Goal: Task Accomplishment & Management: Complete application form

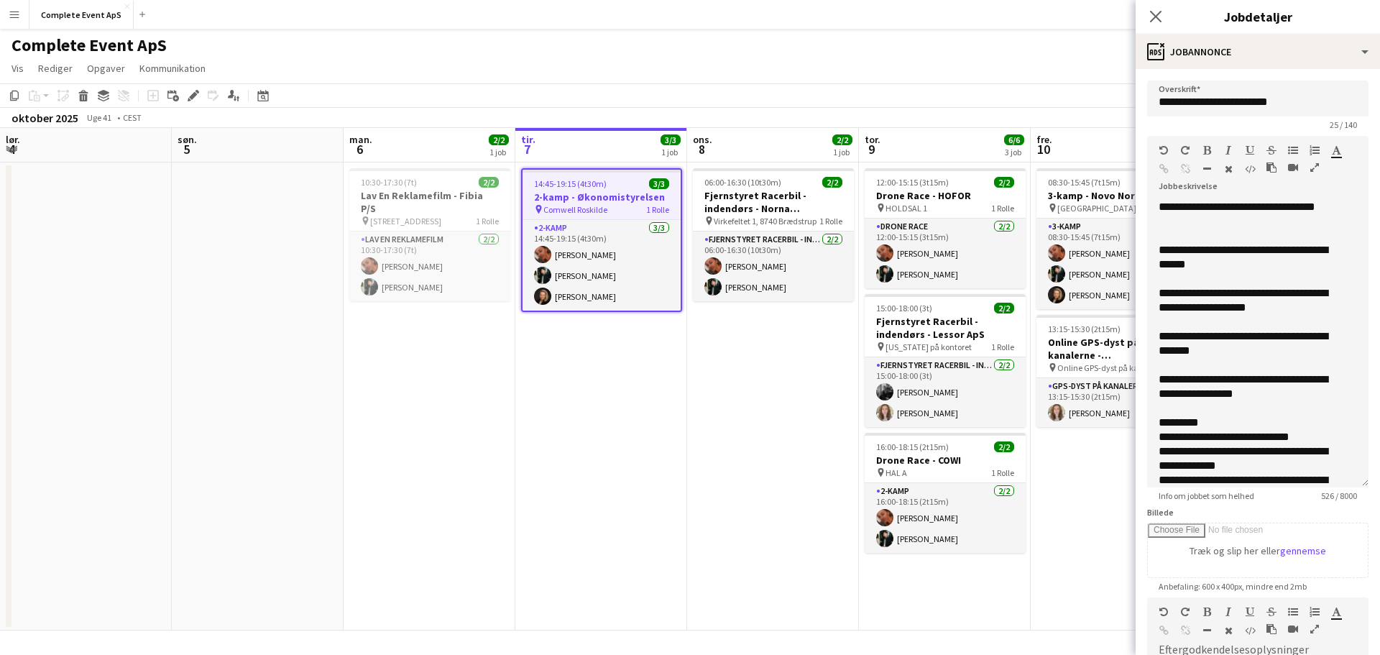
scroll to position [0, 344]
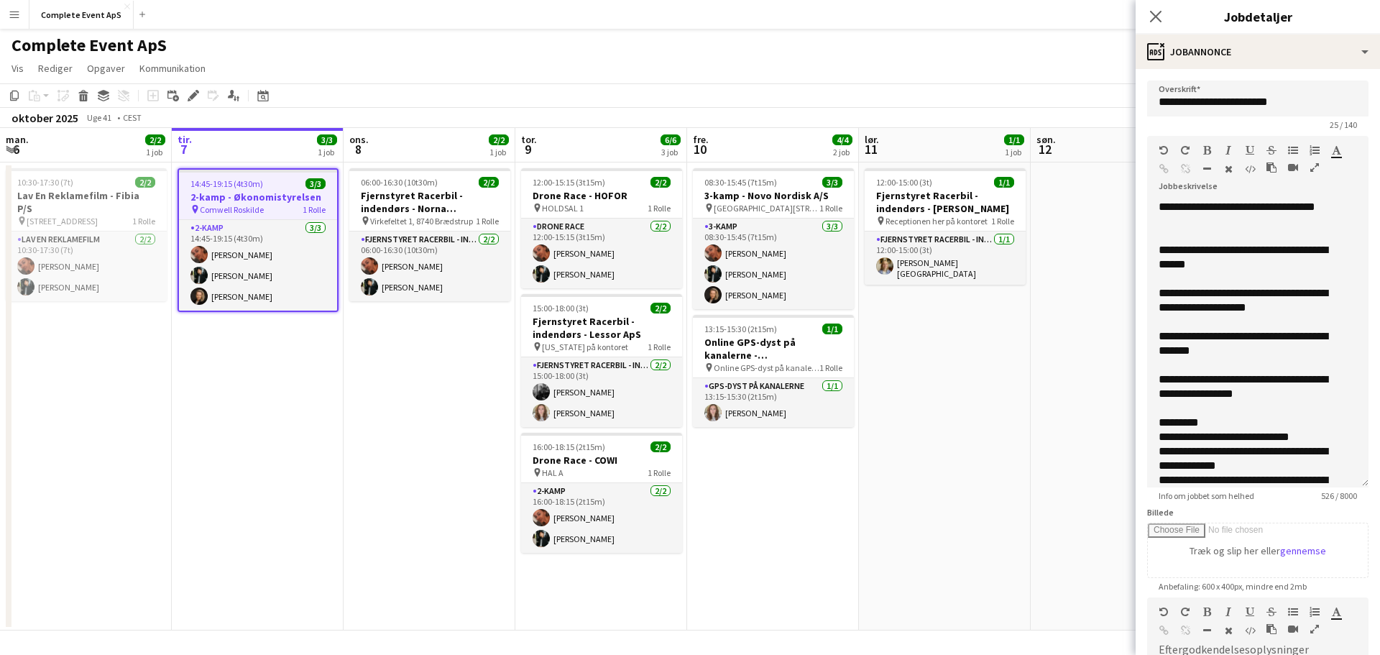
click at [282, 462] on app-date-cell "14:45-19:15 (4t30m) 3/3 2-kamp - Økonomistyrelsen pin Comwell Roskilde 1 Rolle …" at bounding box center [258, 396] width 172 height 468
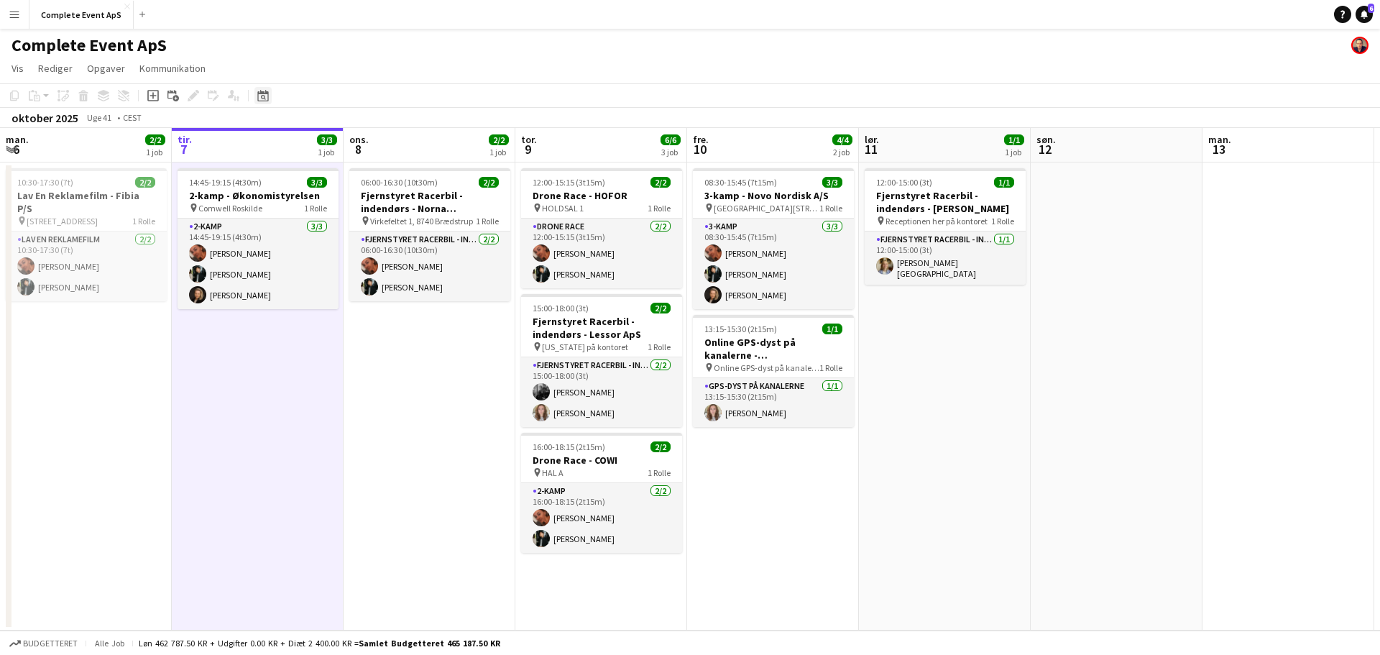
click at [263, 95] on icon "Datovælger" at bounding box center [263, 96] width 12 height 12
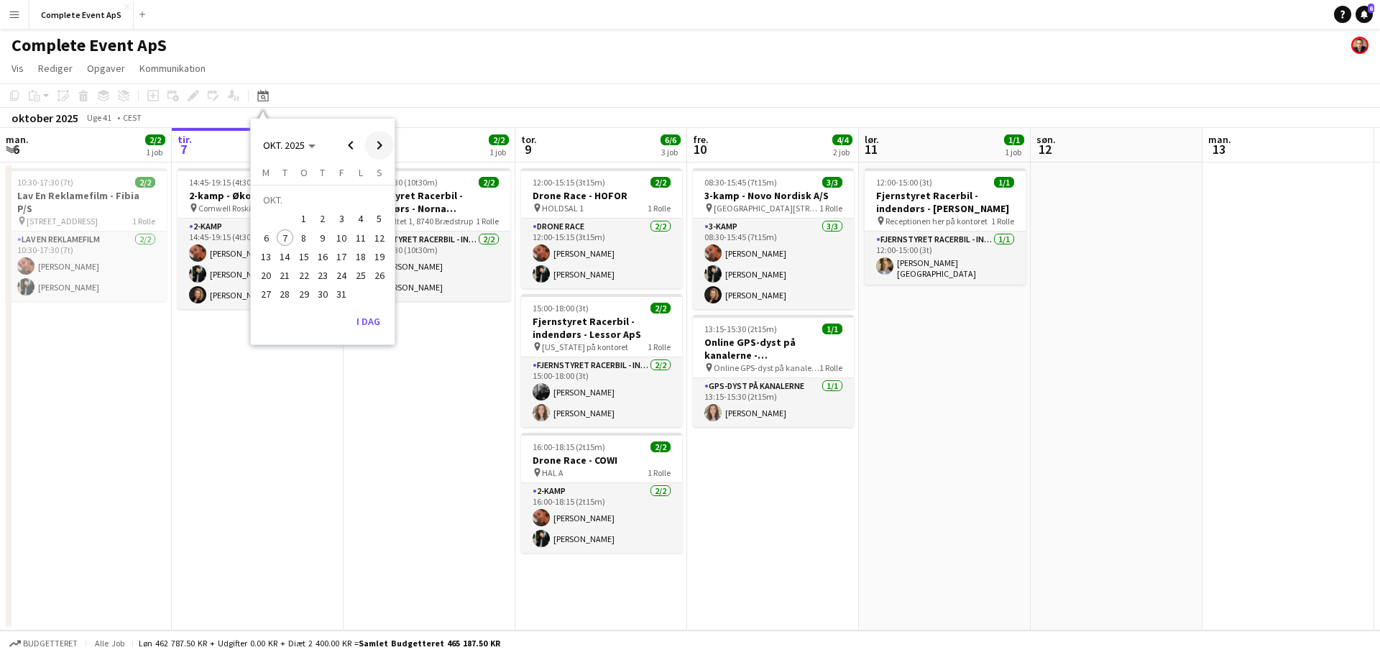
click at [376, 144] on span "Next month" at bounding box center [379, 145] width 29 height 29
click at [285, 224] on span "4" at bounding box center [285, 222] width 17 height 17
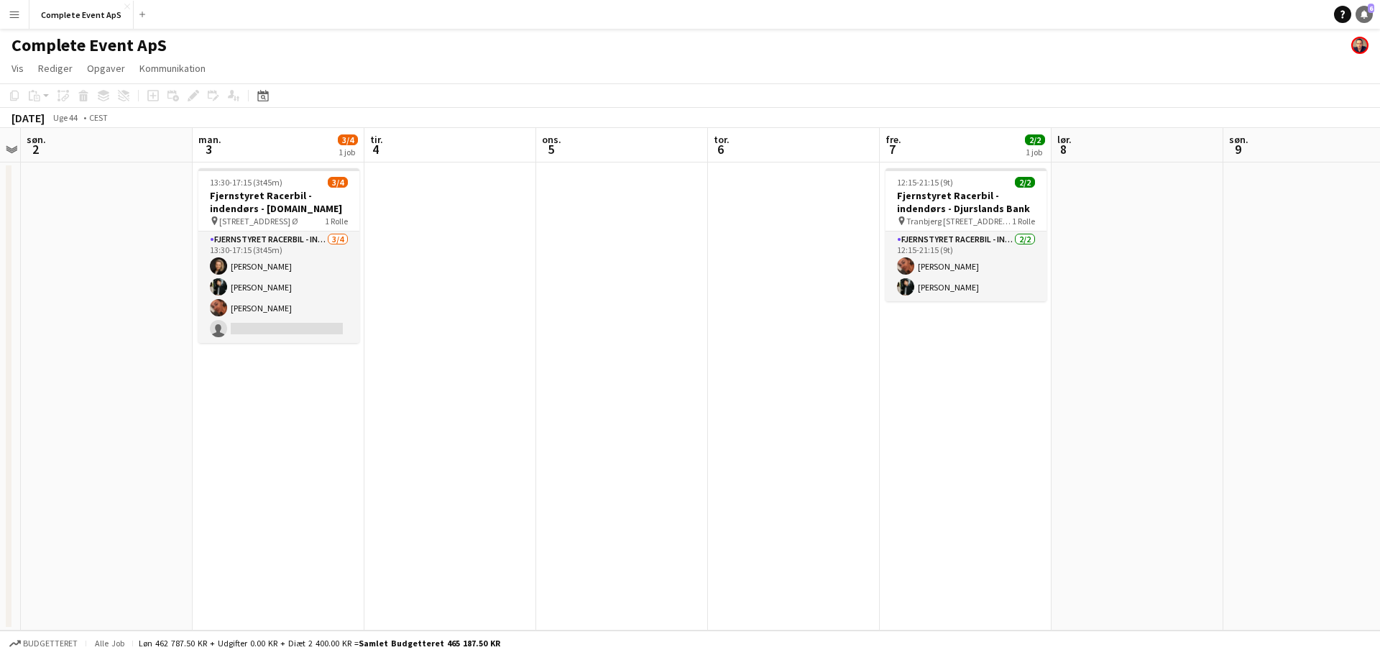
click at [1366, 12] on icon at bounding box center [1364, 13] width 7 height 7
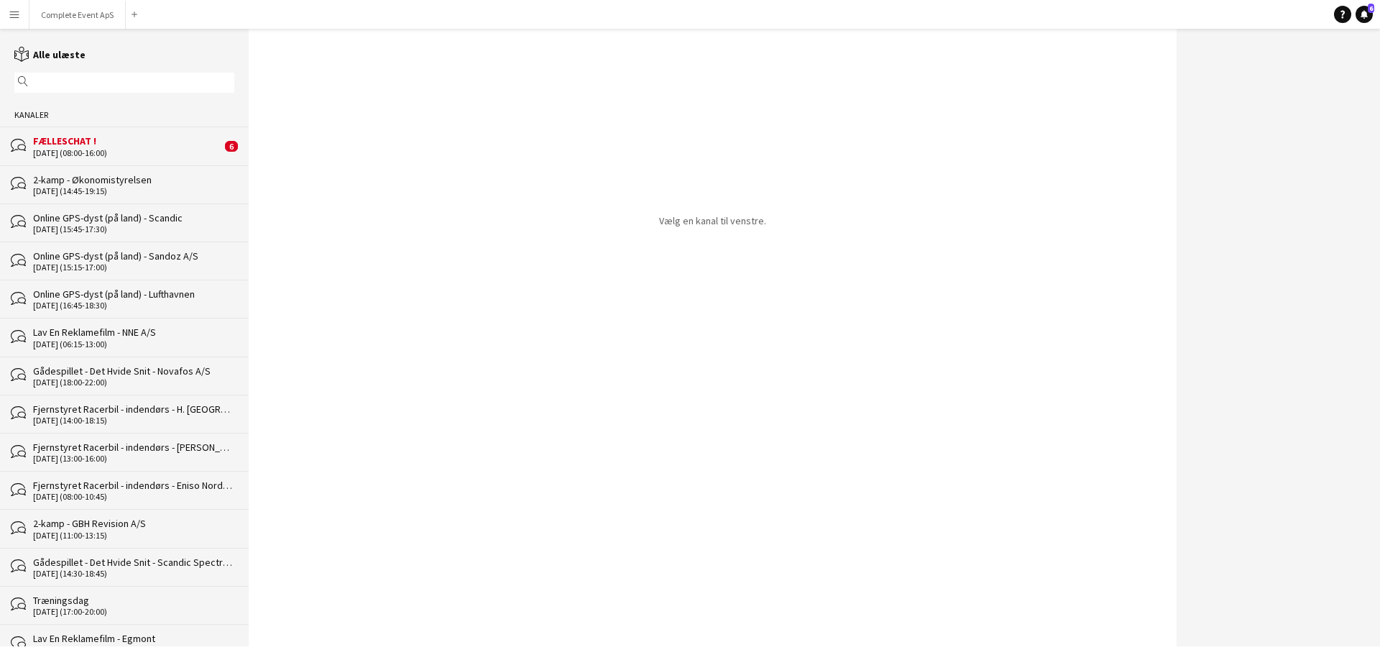
click at [145, 128] on div "bubbles FÆLLESCHAT ! [DATE] (08:00-16:00) 6" at bounding box center [124, 146] width 249 height 38
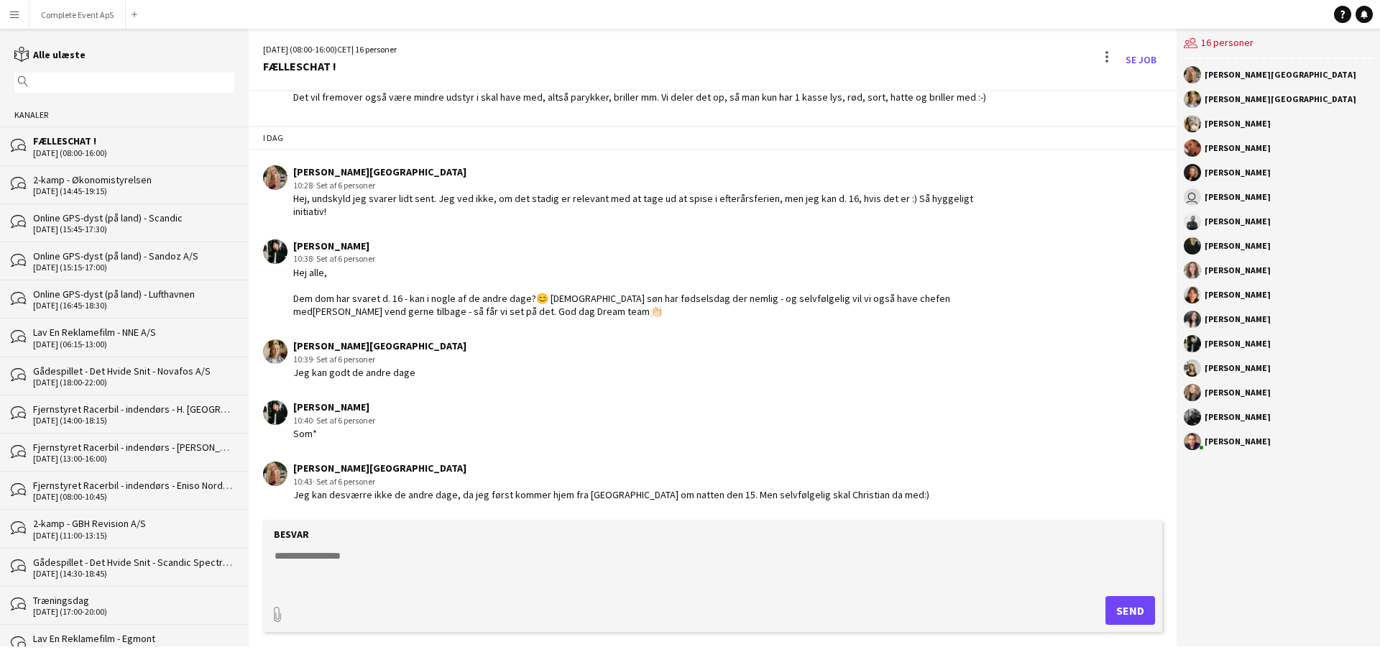
scroll to position [2138, 0]
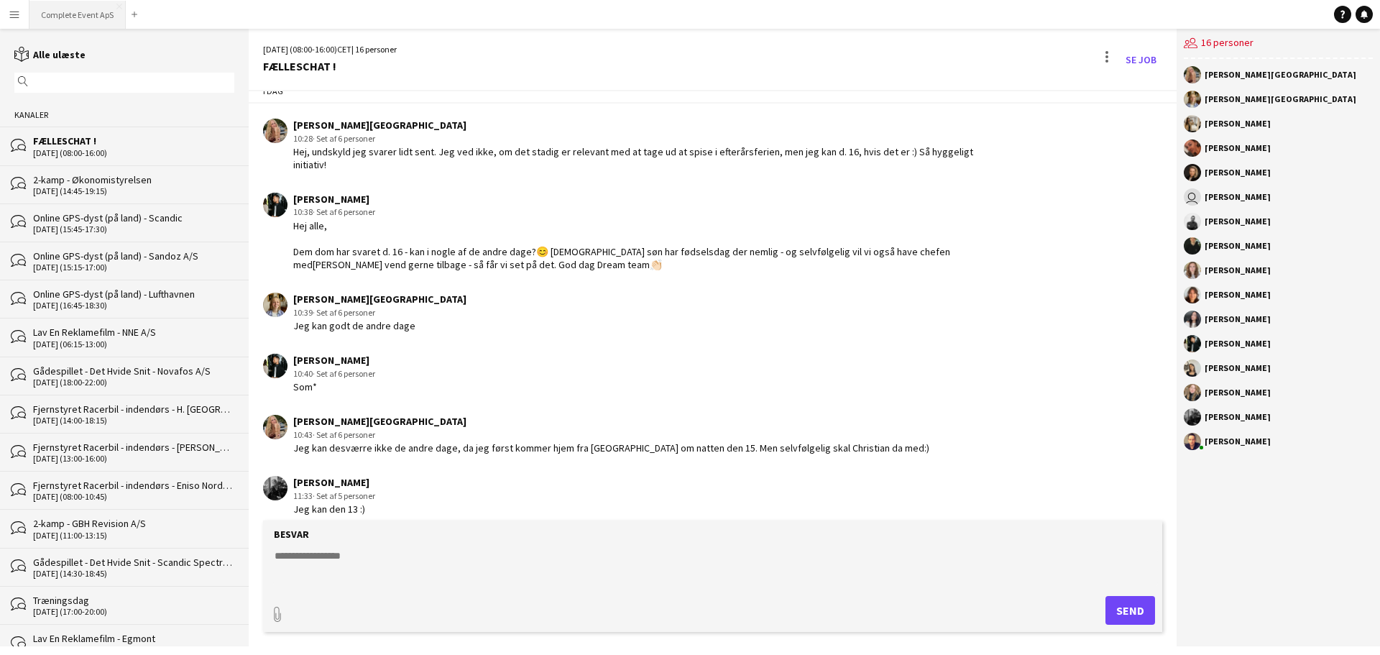
click at [82, 13] on button "Complete Event ApS Luk" at bounding box center [77, 15] width 96 height 28
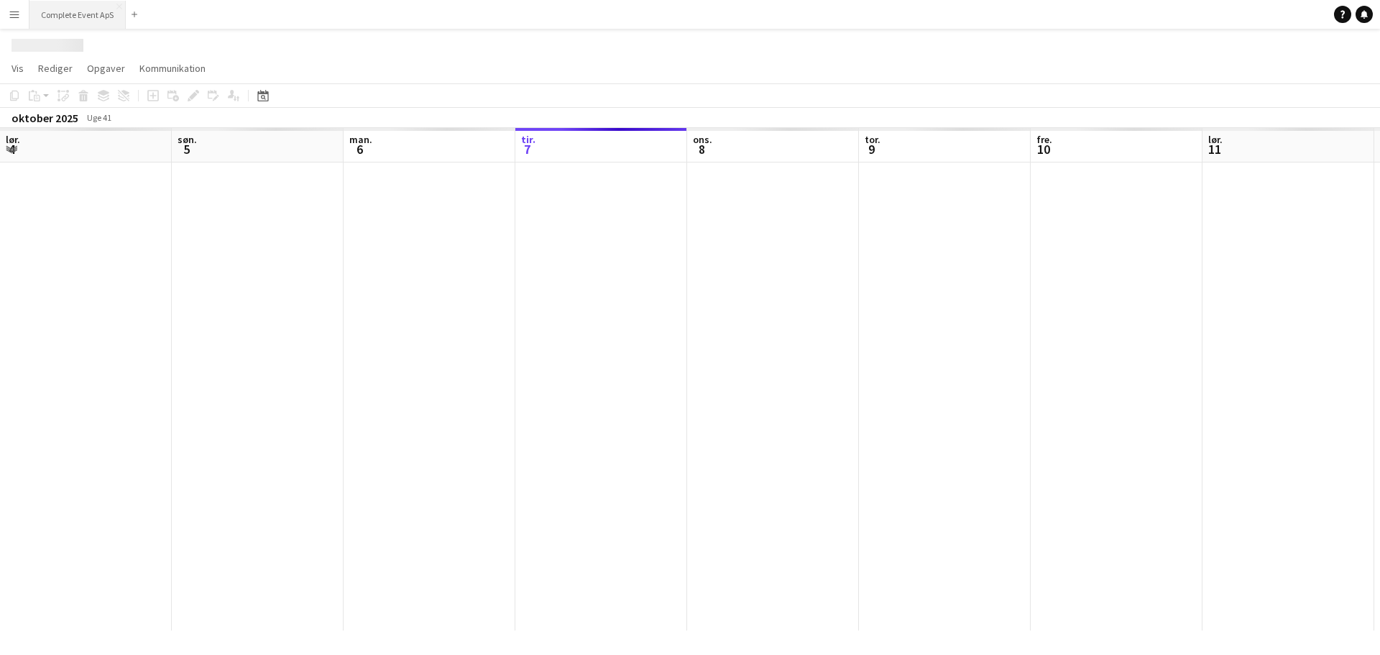
scroll to position [0, 344]
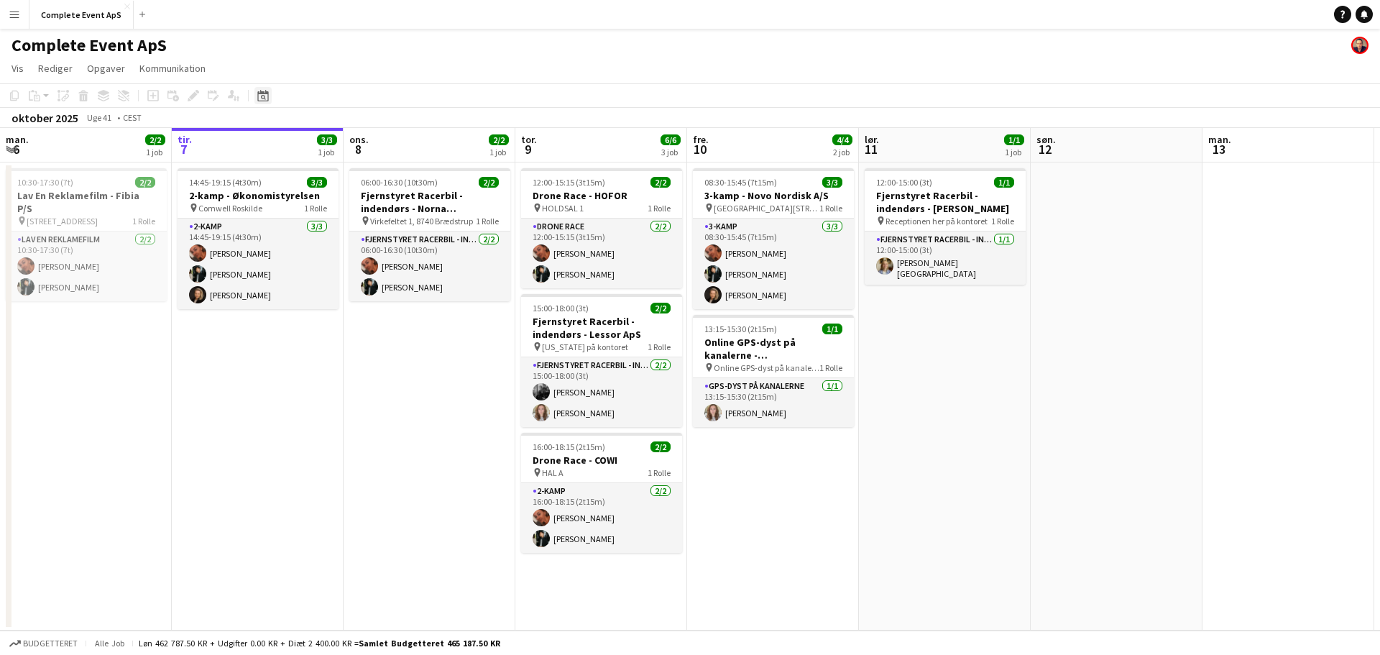
click at [263, 94] on icon at bounding box center [262, 96] width 11 height 12
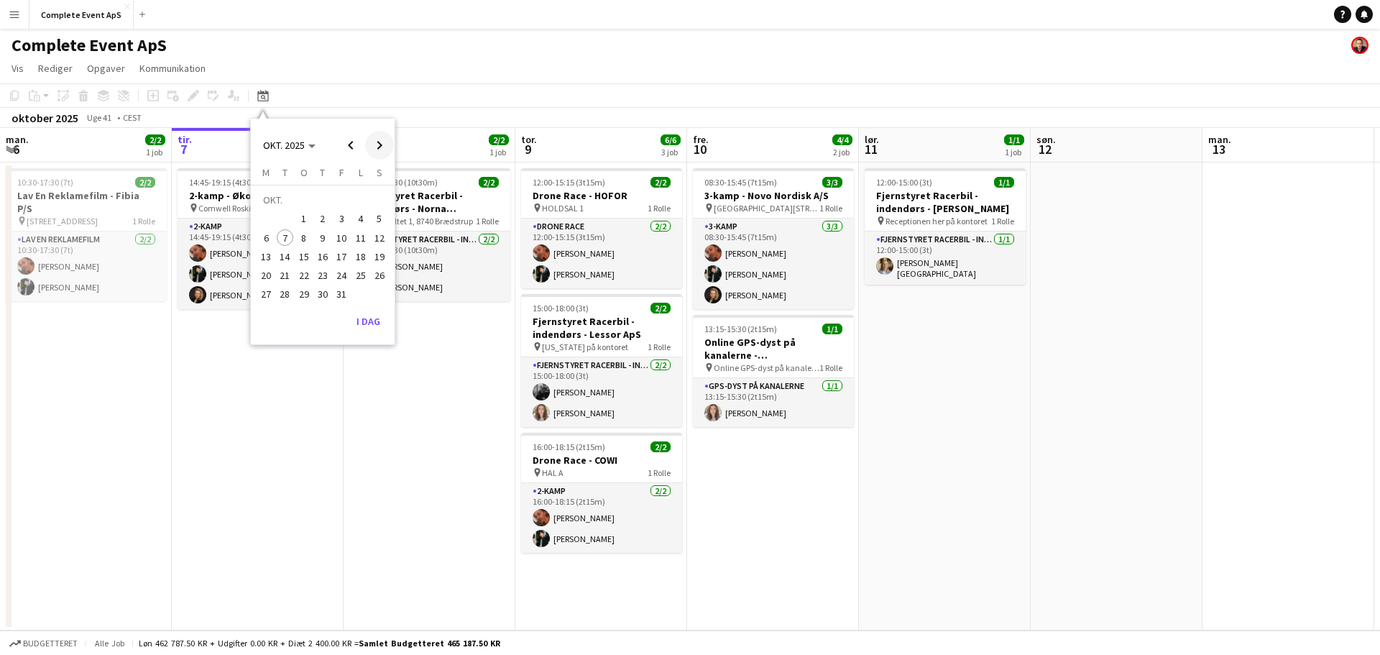
click at [382, 144] on span "Next month" at bounding box center [379, 145] width 29 height 29
click at [336, 219] on span "7" at bounding box center [341, 222] width 17 height 17
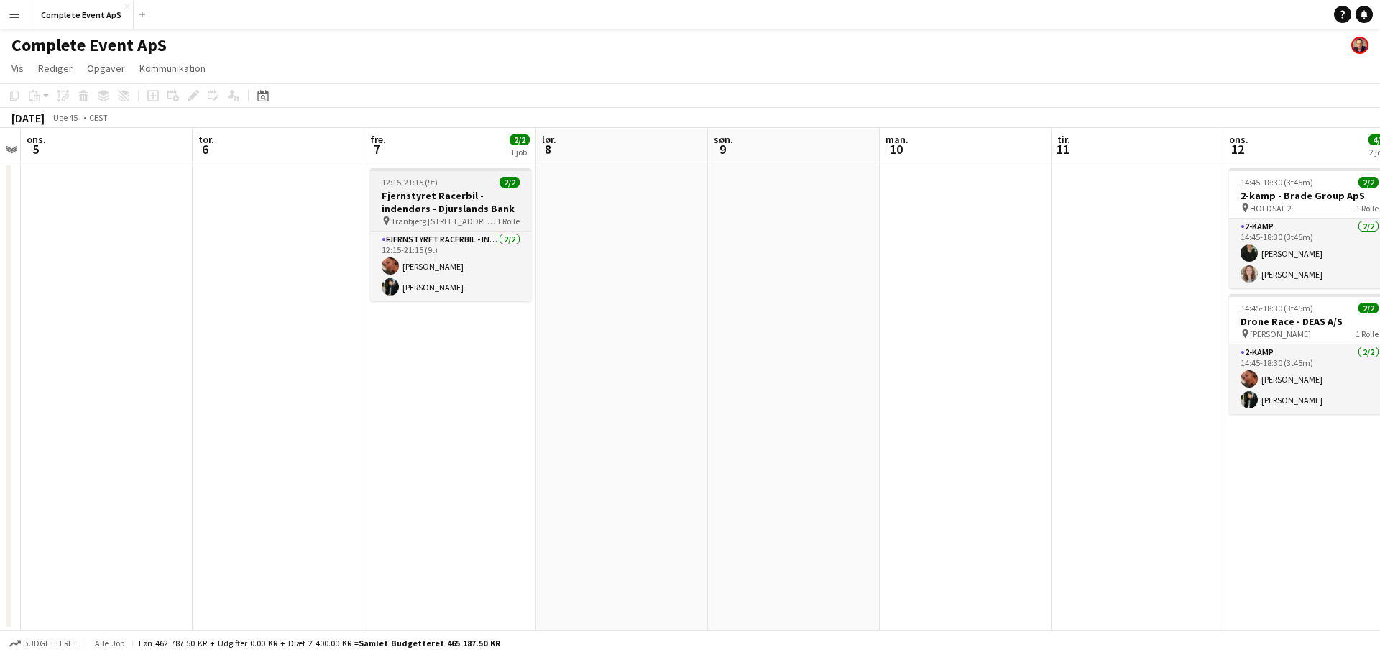
click at [469, 185] on div "12:15-21:15 (9t) 2/2" at bounding box center [450, 182] width 161 height 11
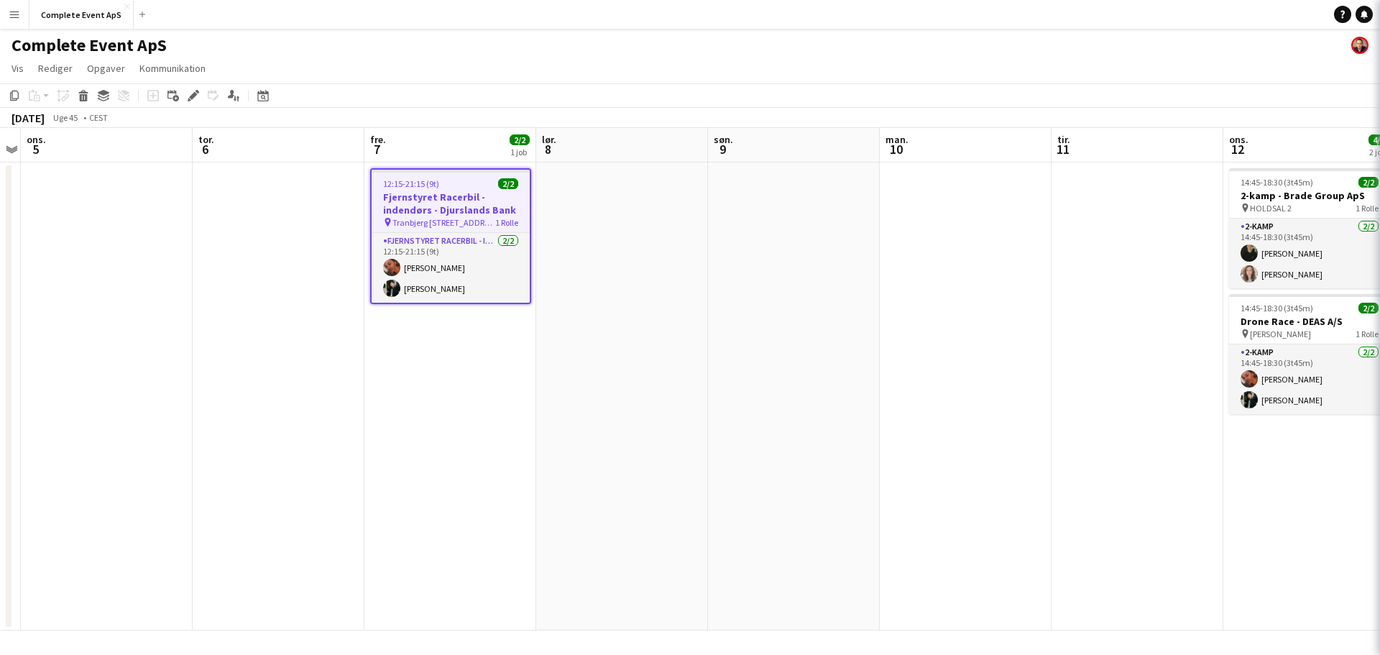
type input "**********"
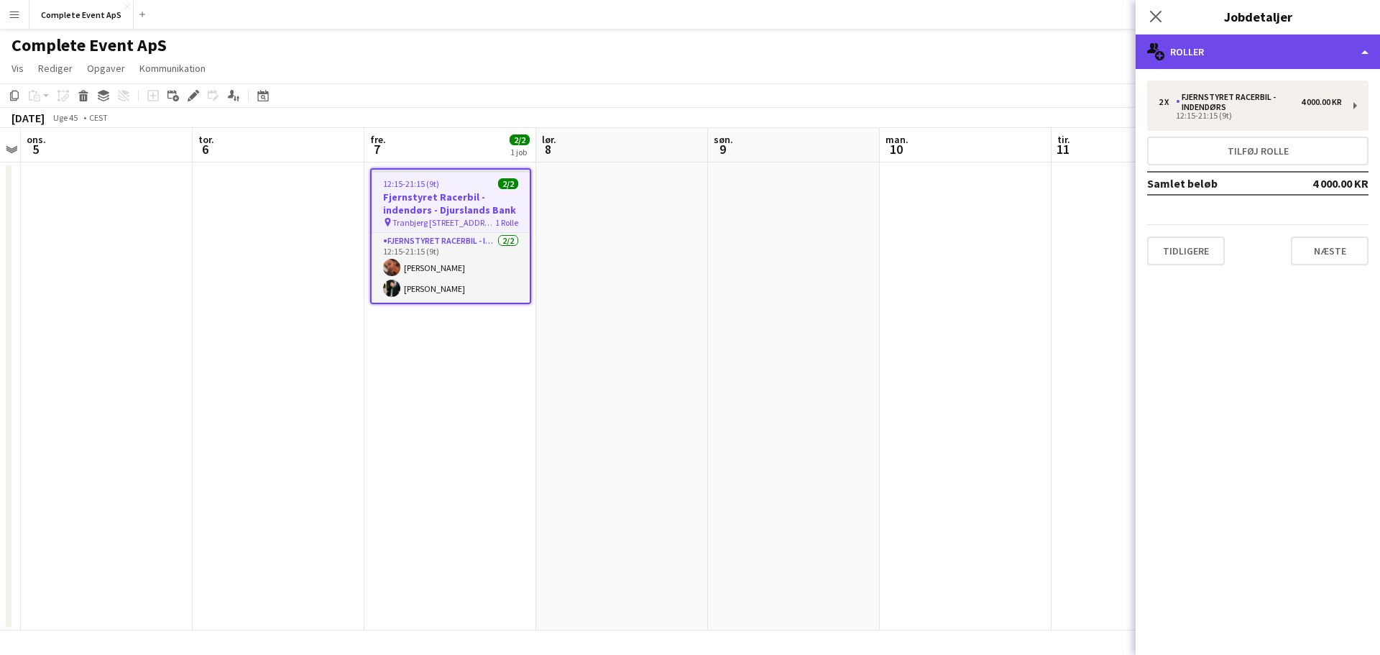
click at [1261, 45] on div "multiple-users-add Roller" at bounding box center [1258, 52] width 244 height 35
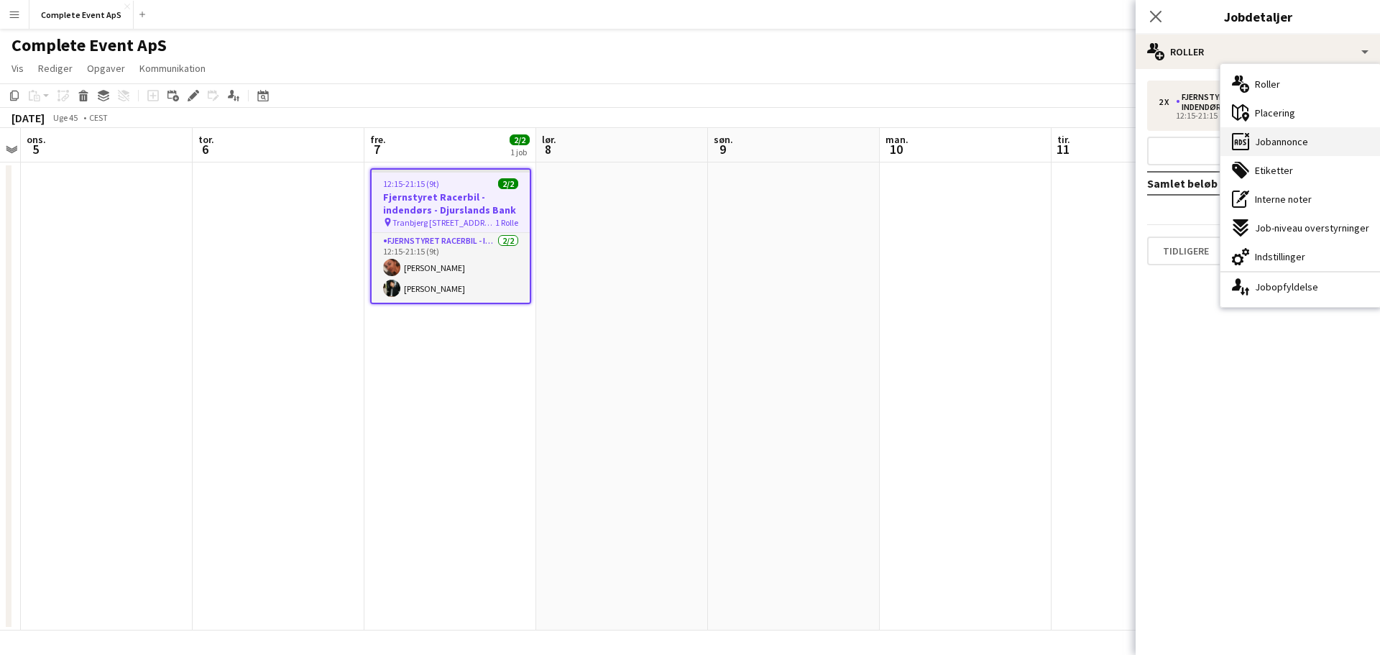
click at [1295, 145] on span "Jobannonce" at bounding box center [1281, 141] width 53 height 13
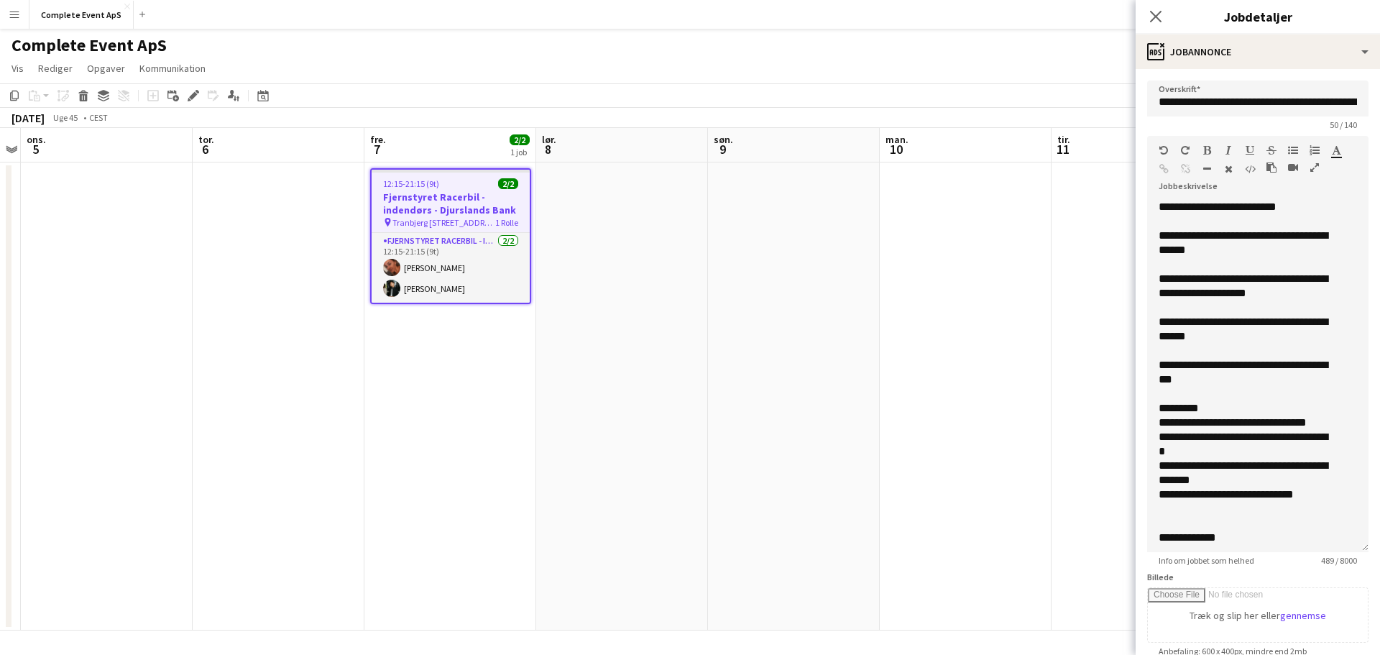
drag, startPoint x: 1340, startPoint y: 295, endPoint x: 1353, endPoint y: 561, distance: 266.3
click at [1353, 561] on app-form-group "**********" at bounding box center [1257, 351] width 221 height 430
click at [762, 293] on app-date-cell at bounding box center [794, 396] width 172 height 468
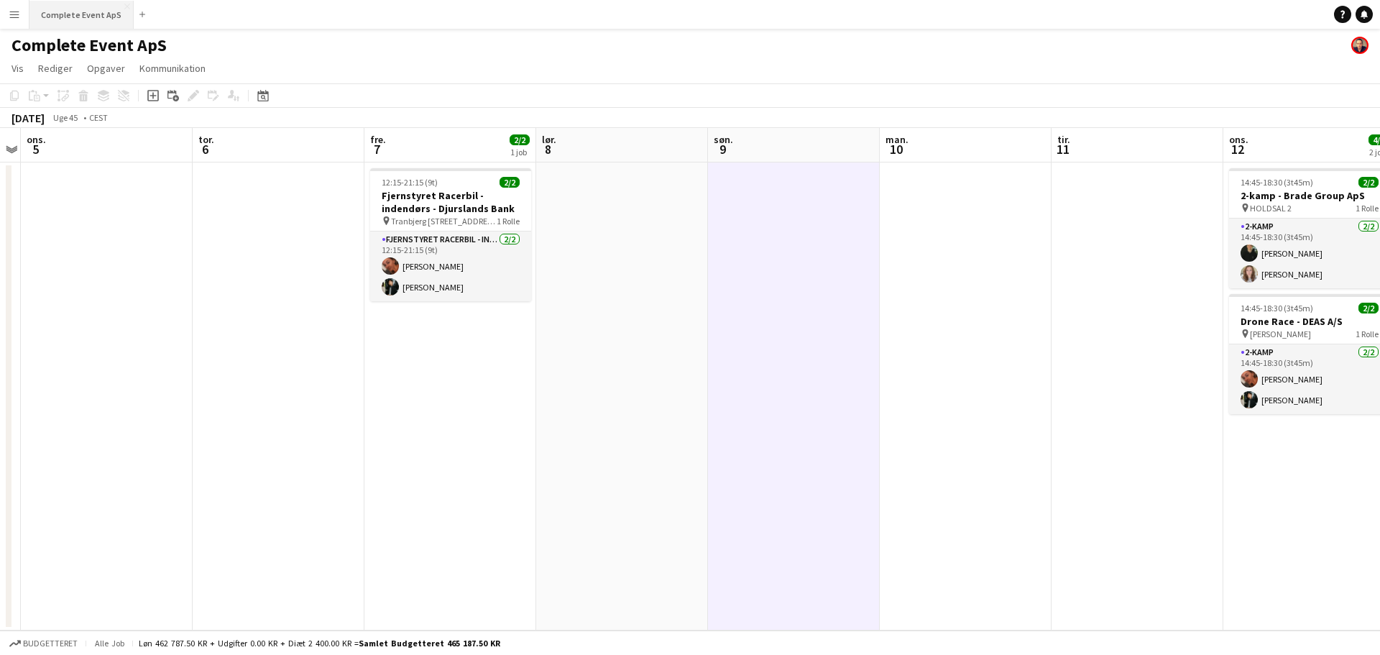
click at [77, 9] on button "Complete Event ApS Luk" at bounding box center [81, 15] width 104 height 28
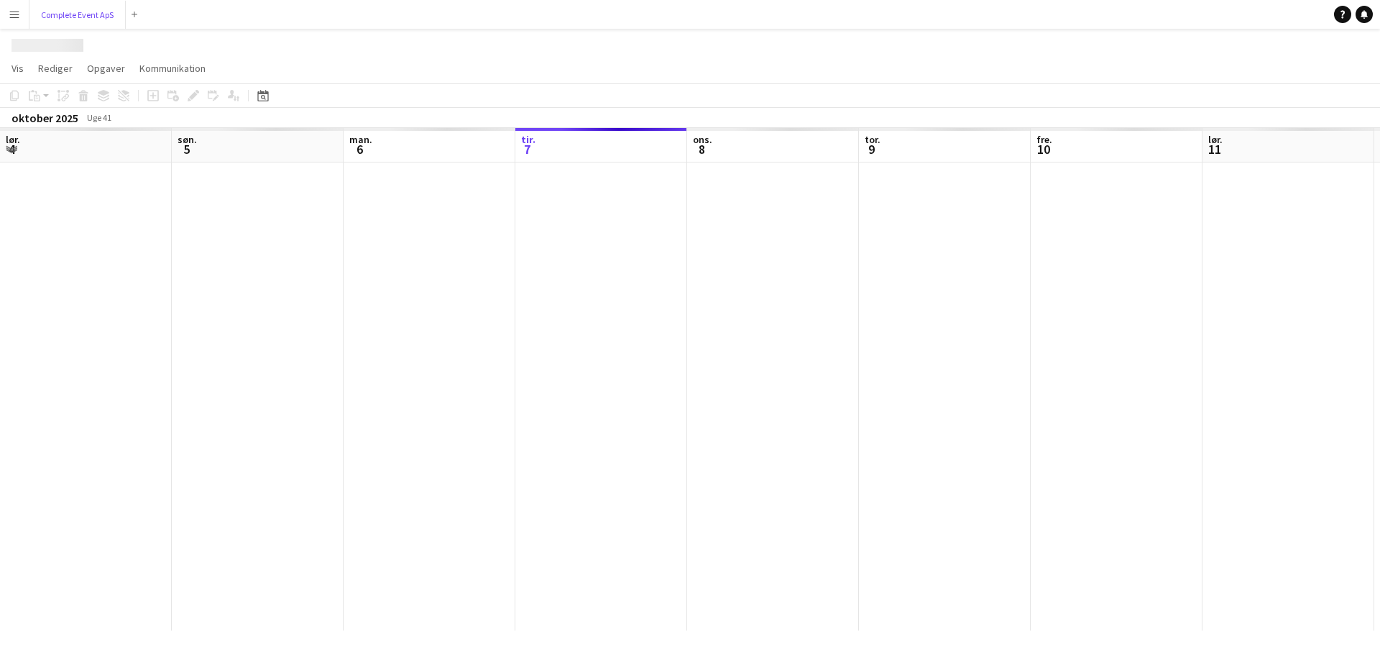
scroll to position [0, 344]
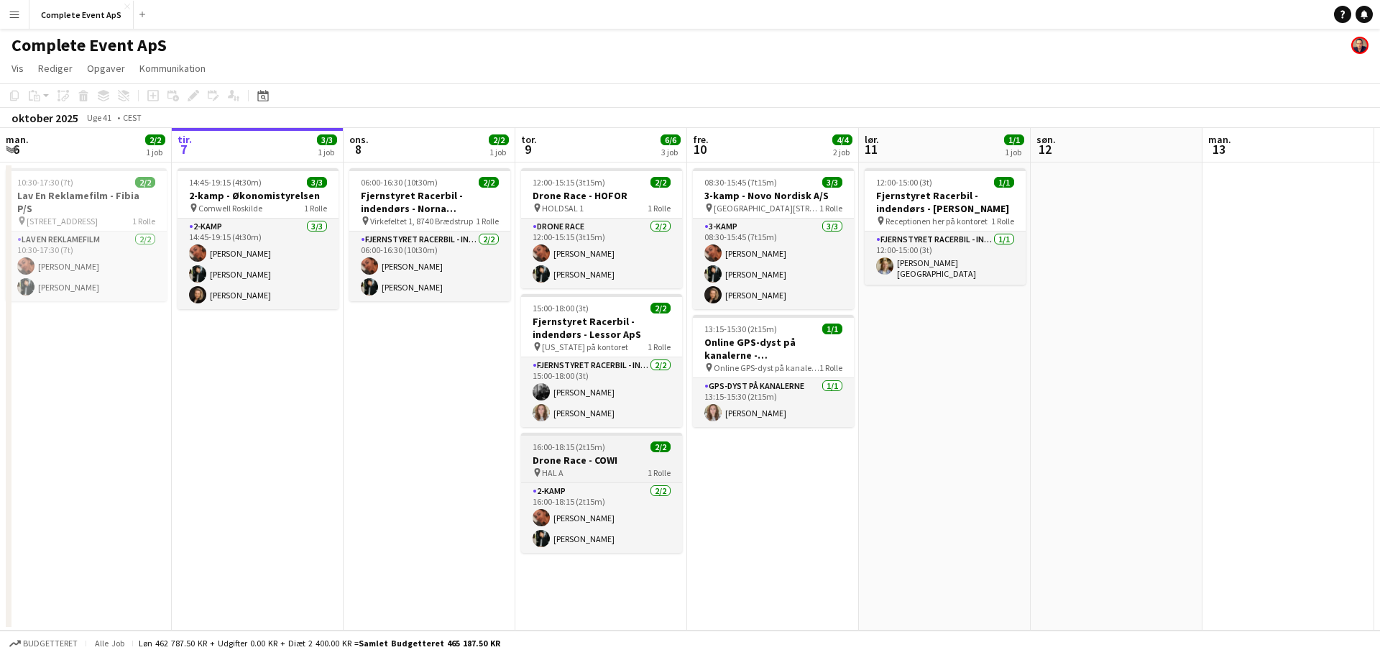
click at [598, 451] on span "16:00-18:15 (2t15m)" at bounding box center [569, 446] width 73 height 11
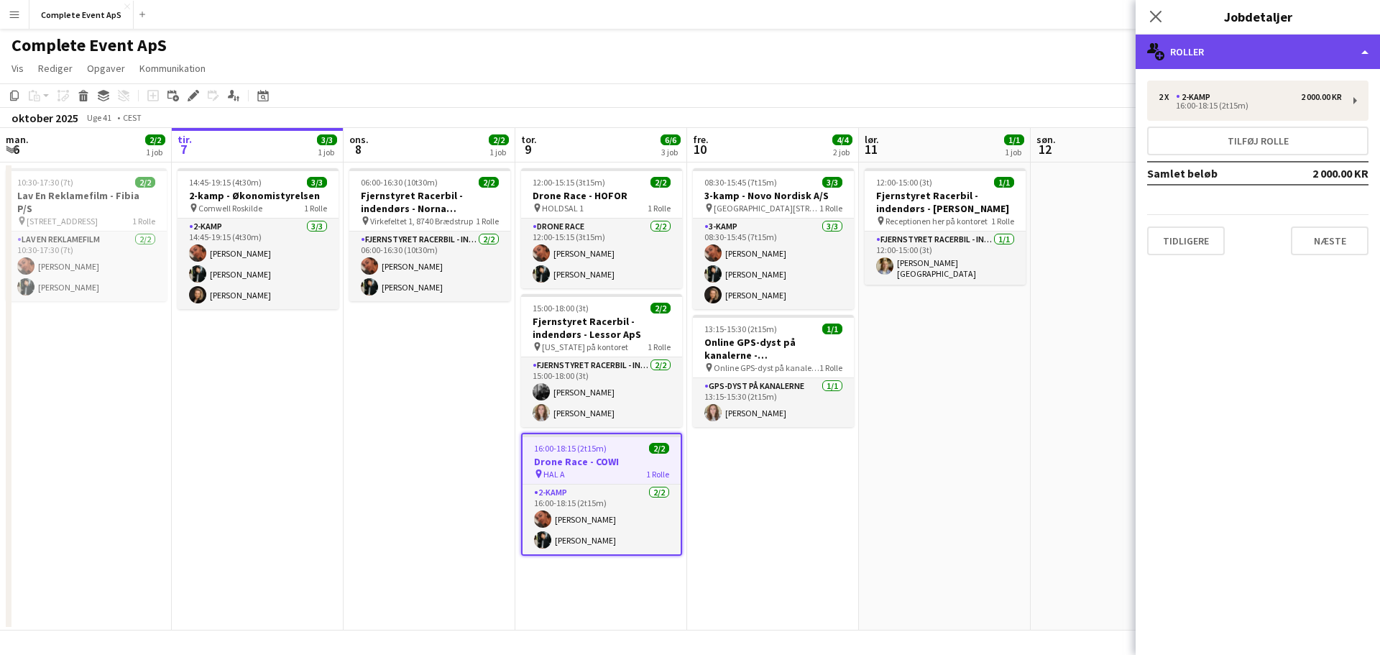
click at [1259, 47] on div "multiple-users-add Roller" at bounding box center [1258, 52] width 244 height 35
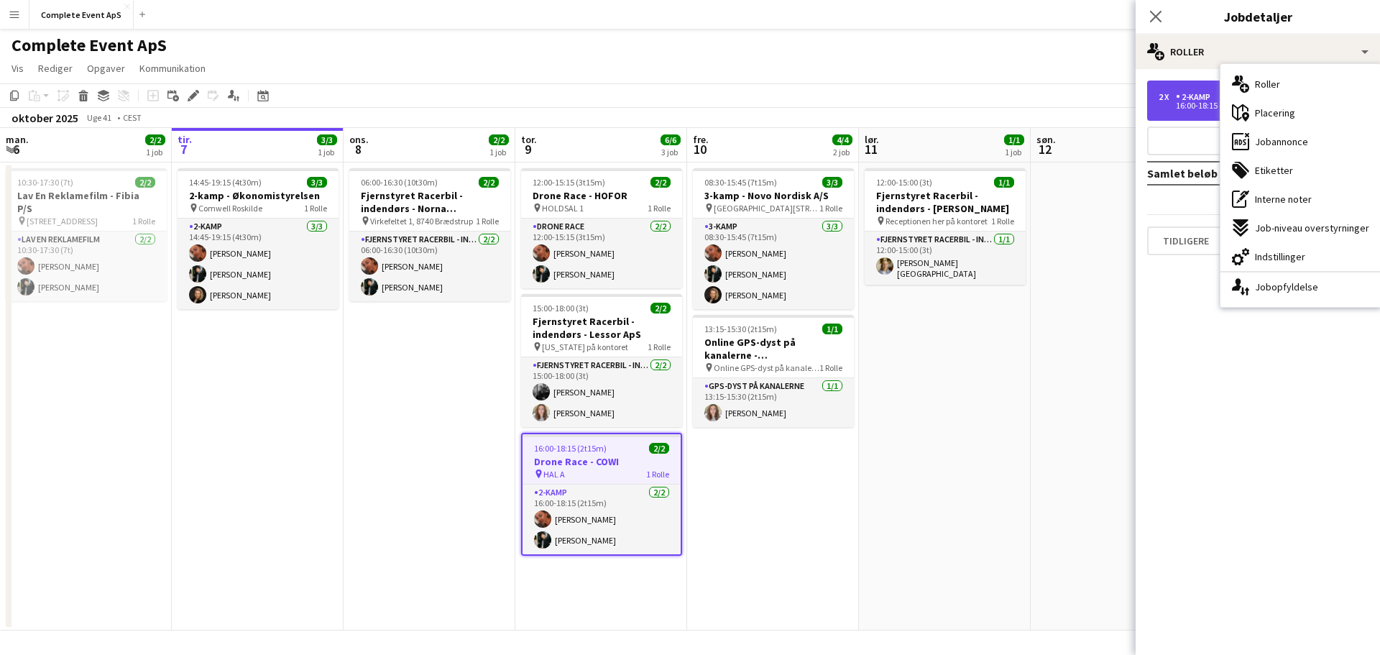
click at [1187, 105] on div "16:00-18:15 (2t15m)" at bounding box center [1250, 105] width 183 height 7
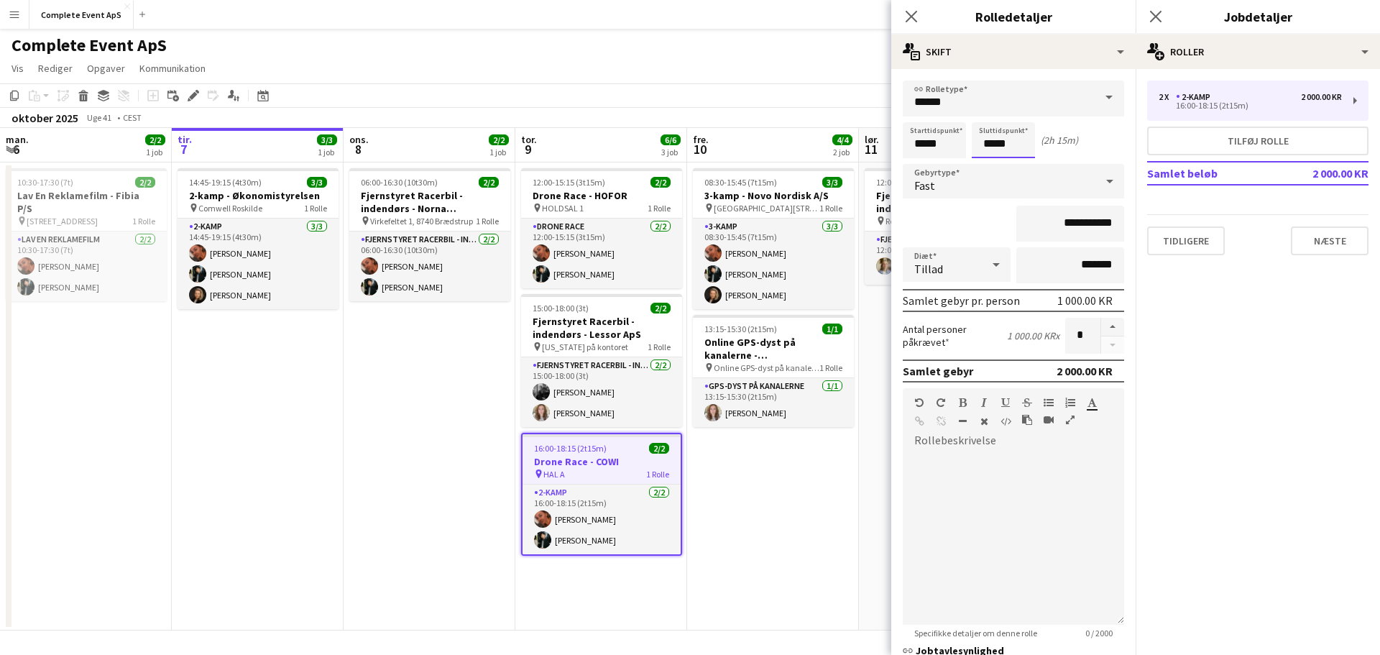
click at [977, 122] on input "*****" at bounding box center [1003, 140] width 63 height 36
click at [958, 96] on input "******" at bounding box center [1013, 99] width 221 height 36
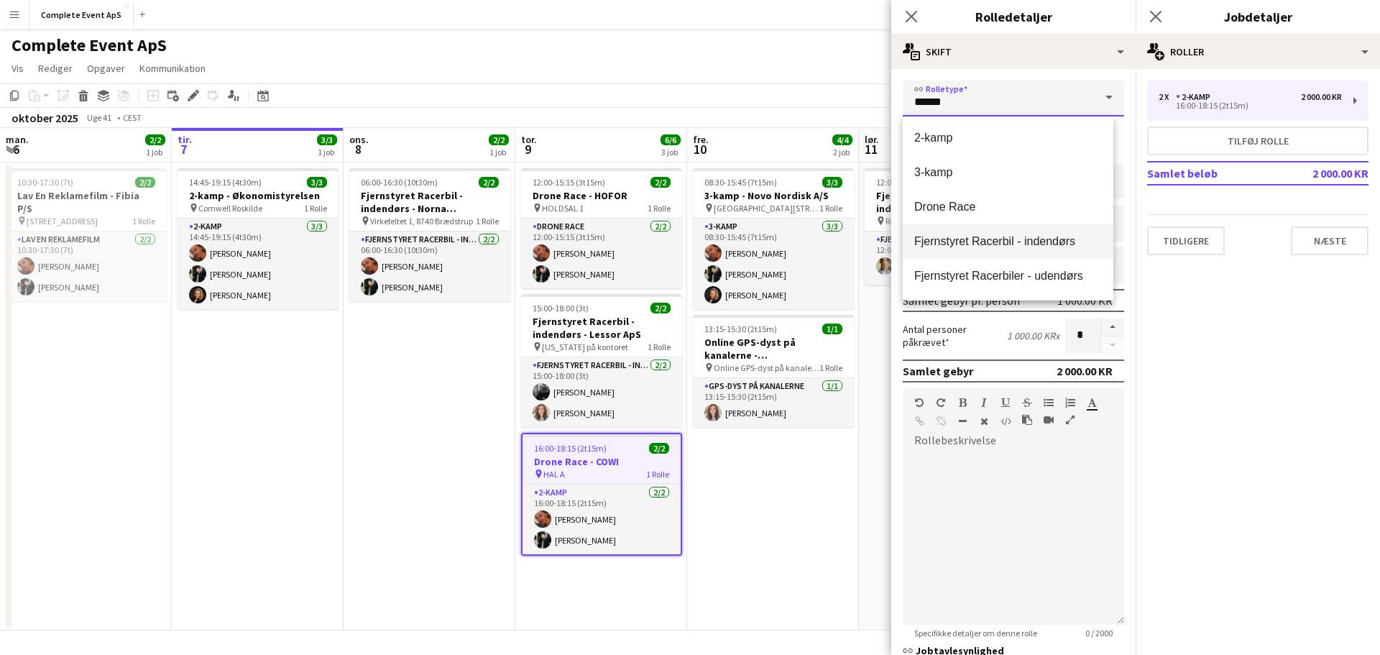
scroll to position [0, 0]
click at [984, 199] on mat-option "Drone Race" at bounding box center [1008, 208] width 211 height 35
type input "**********"
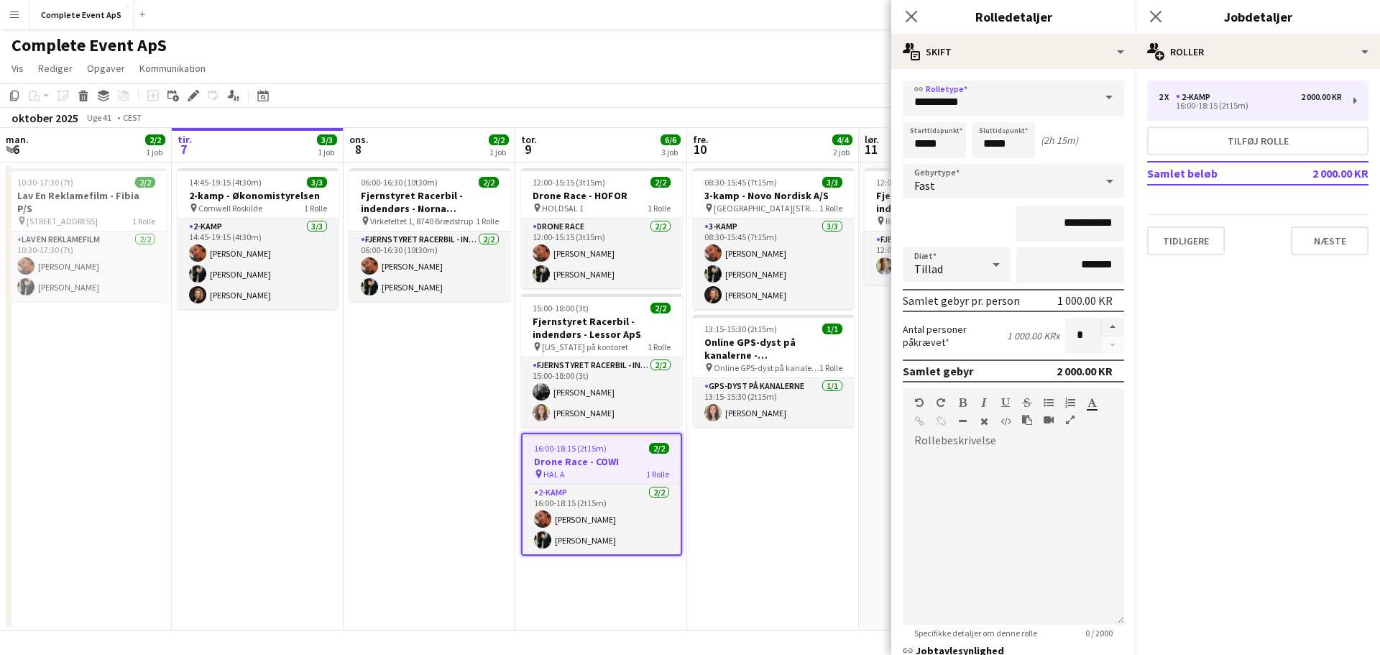
click at [755, 507] on app-date-cell "08:30-15:45 (7t15m) 3/3 3-kamp - Novo Nordisk A/S pin [GEOGRAPHIC_DATA][STREET_…" at bounding box center [773, 396] width 172 height 468
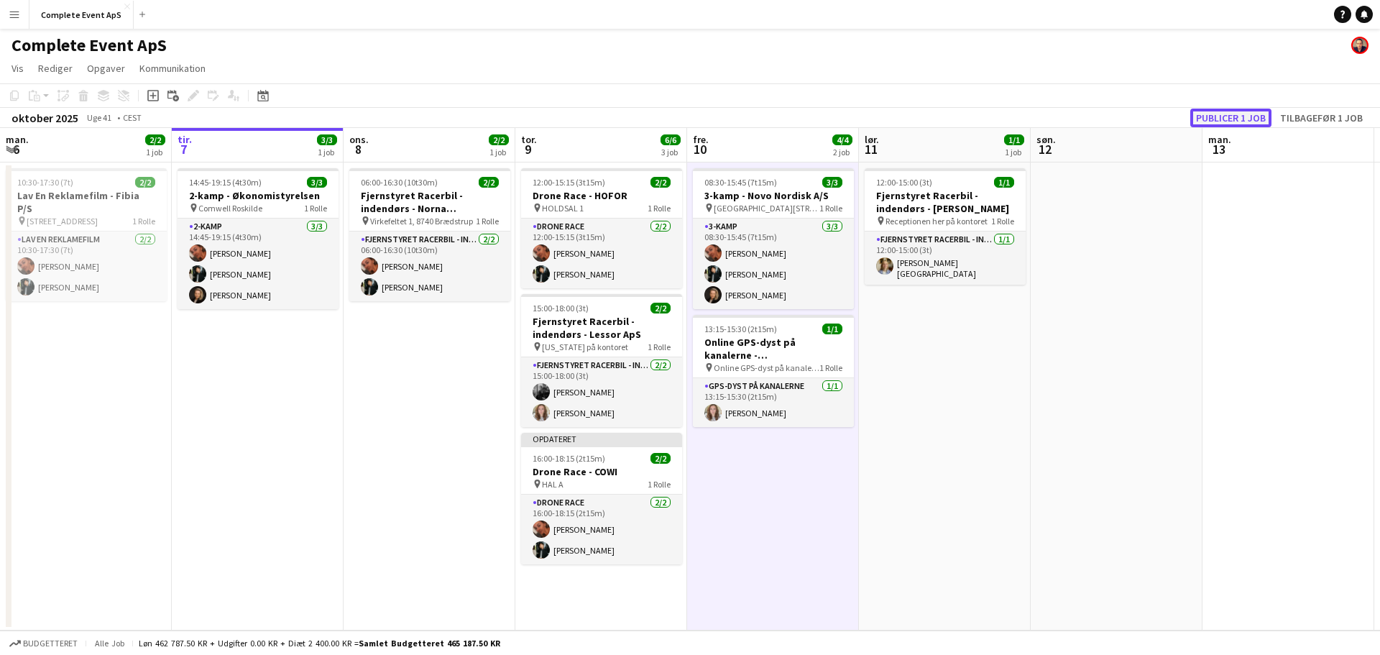
click at [1244, 118] on button "Publicer 1 job" at bounding box center [1230, 118] width 81 height 19
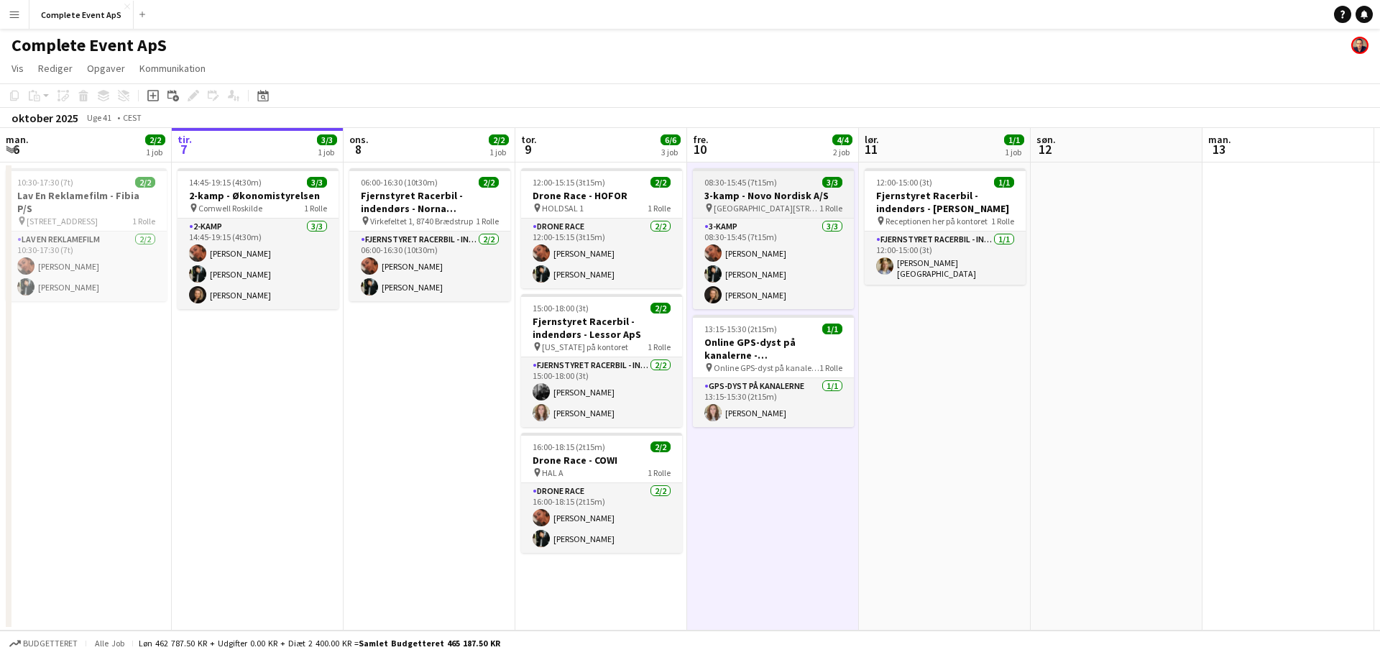
click at [789, 185] on div "08:30-15:45 (7t15m) 3/3" at bounding box center [773, 182] width 161 height 11
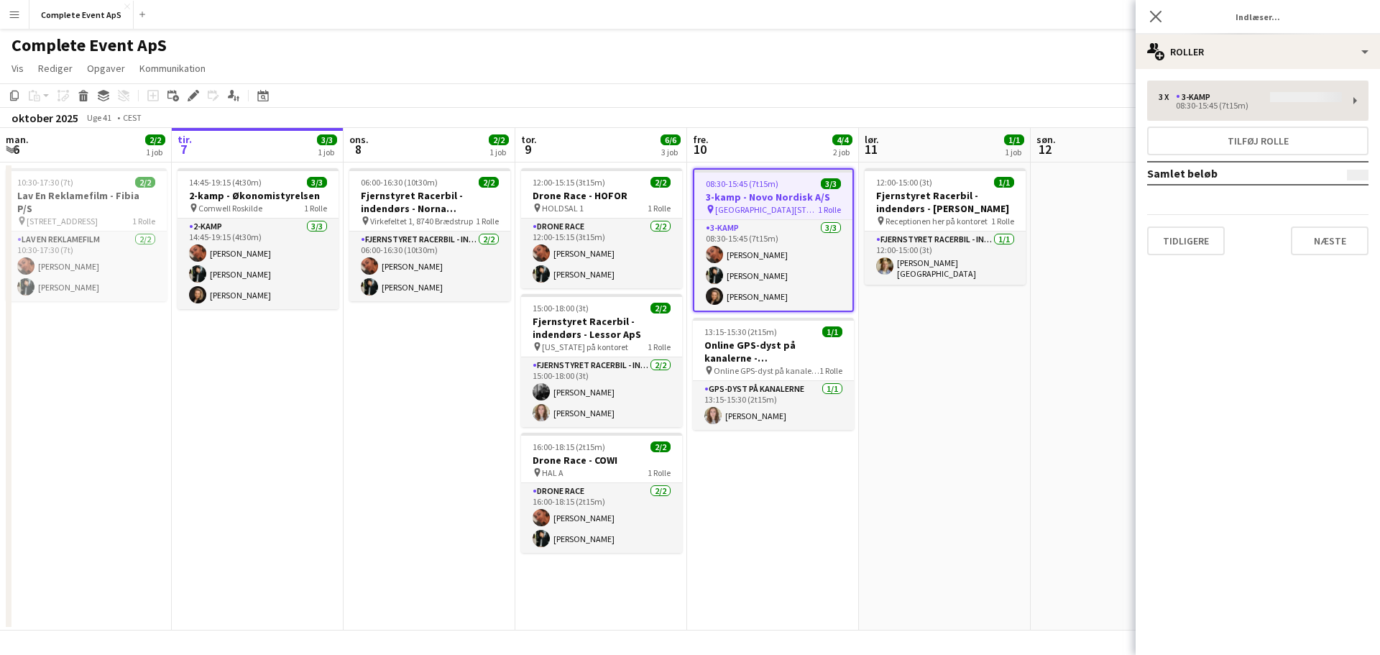
type input "**********"
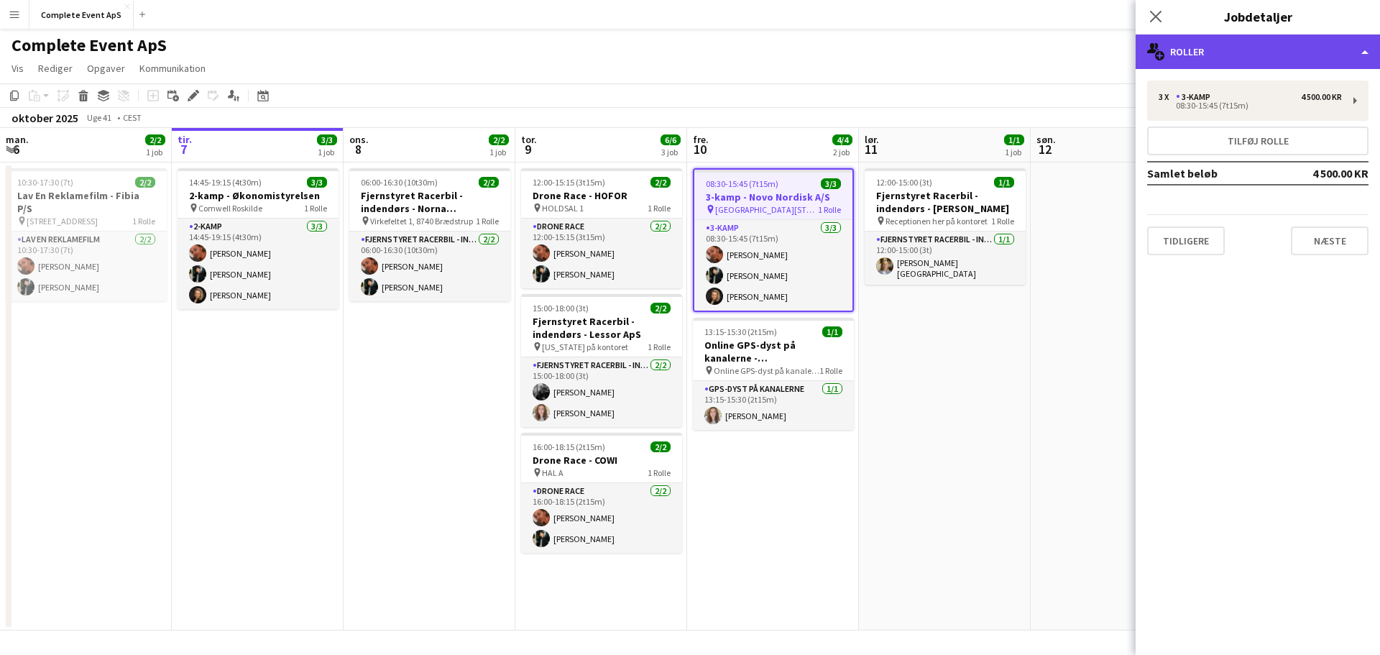
click at [1215, 53] on div "multiple-users-add Roller" at bounding box center [1258, 52] width 244 height 35
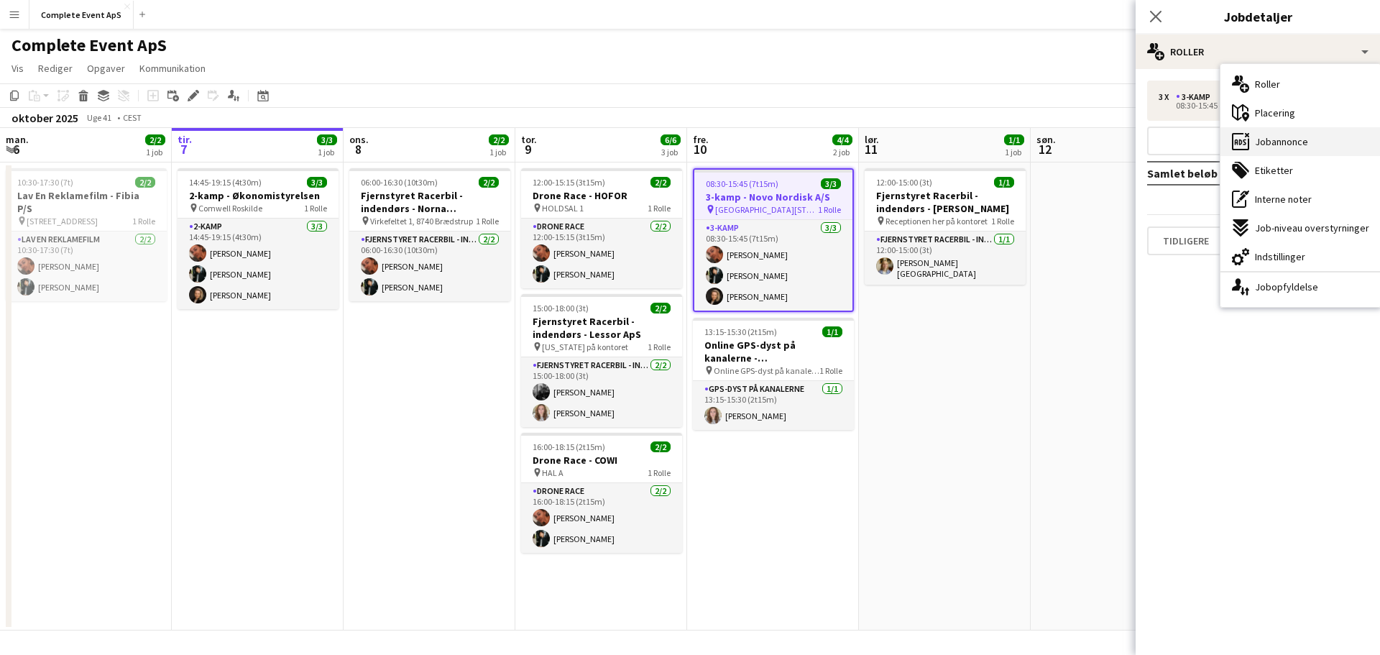
click at [1292, 139] on span "Jobannonce" at bounding box center [1281, 141] width 53 height 13
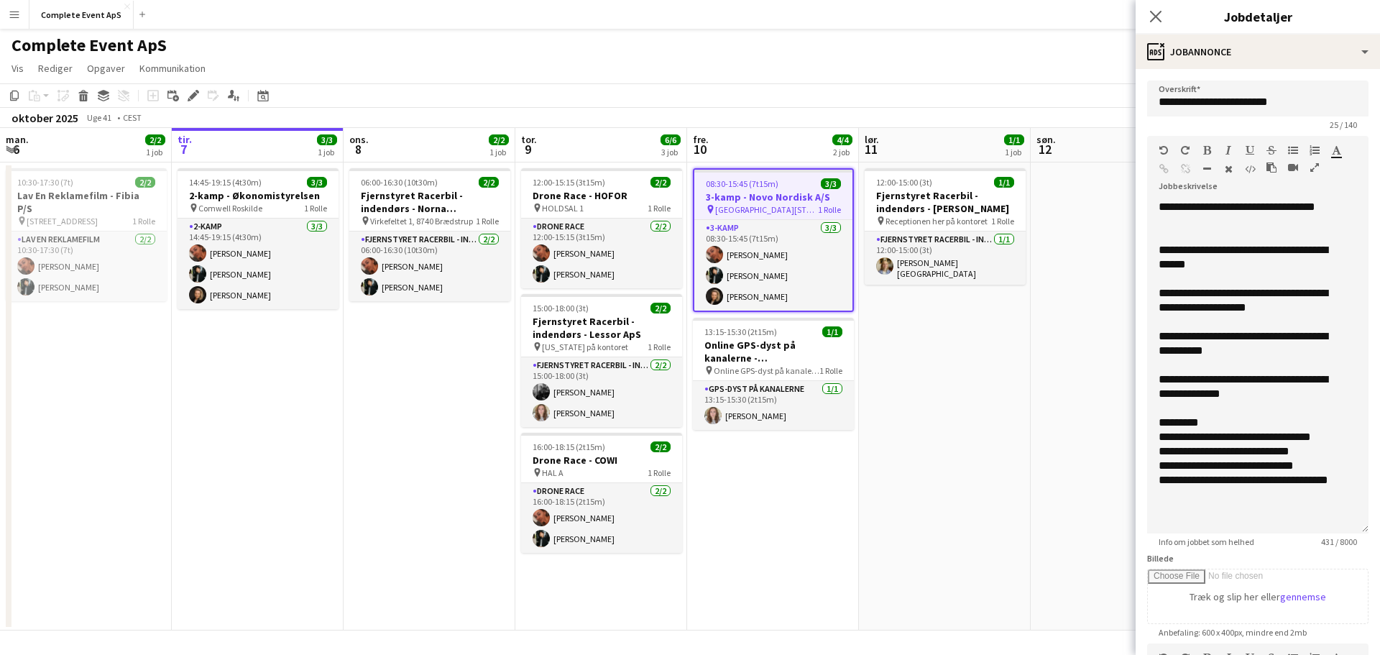
drag, startPoint x: 1354, startPoint y: 282, endPoint x: 1353, endPoint y: 530, distance: 247.3
click at [1353, 530] on div "**********" at bounding box center [1257, 367] width 221 height 334
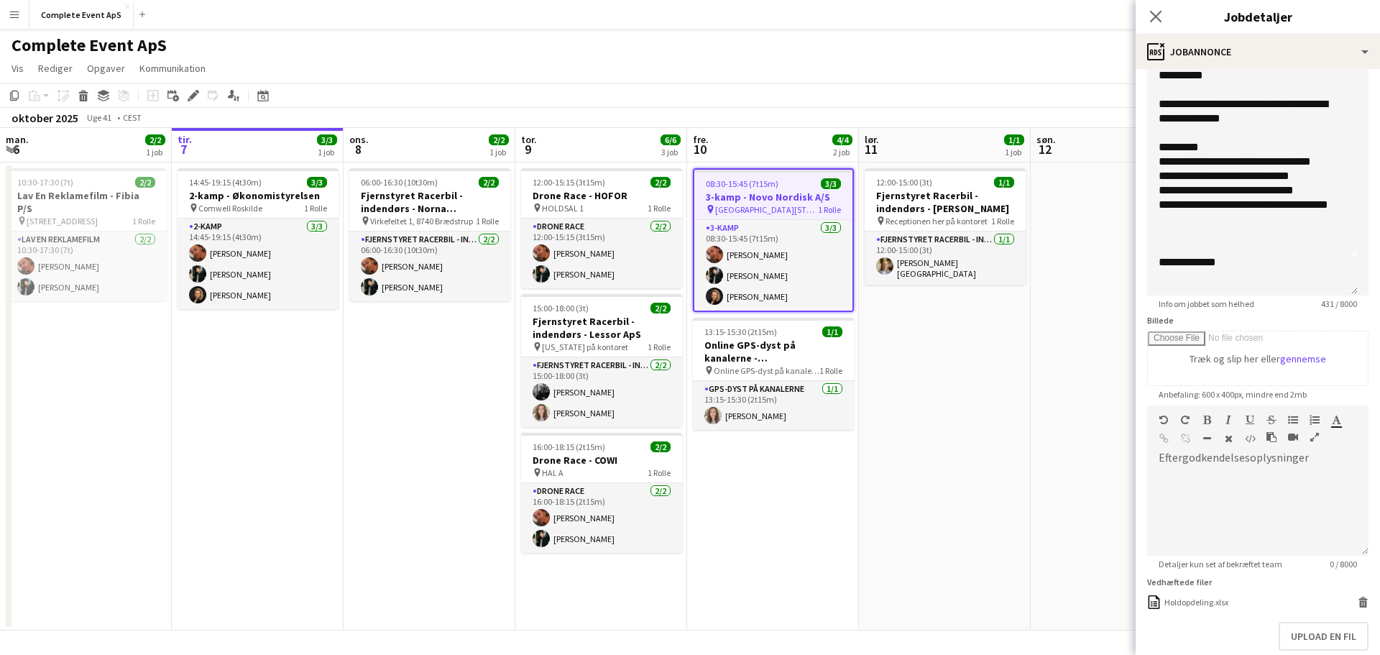
scroll to position [288, 0]
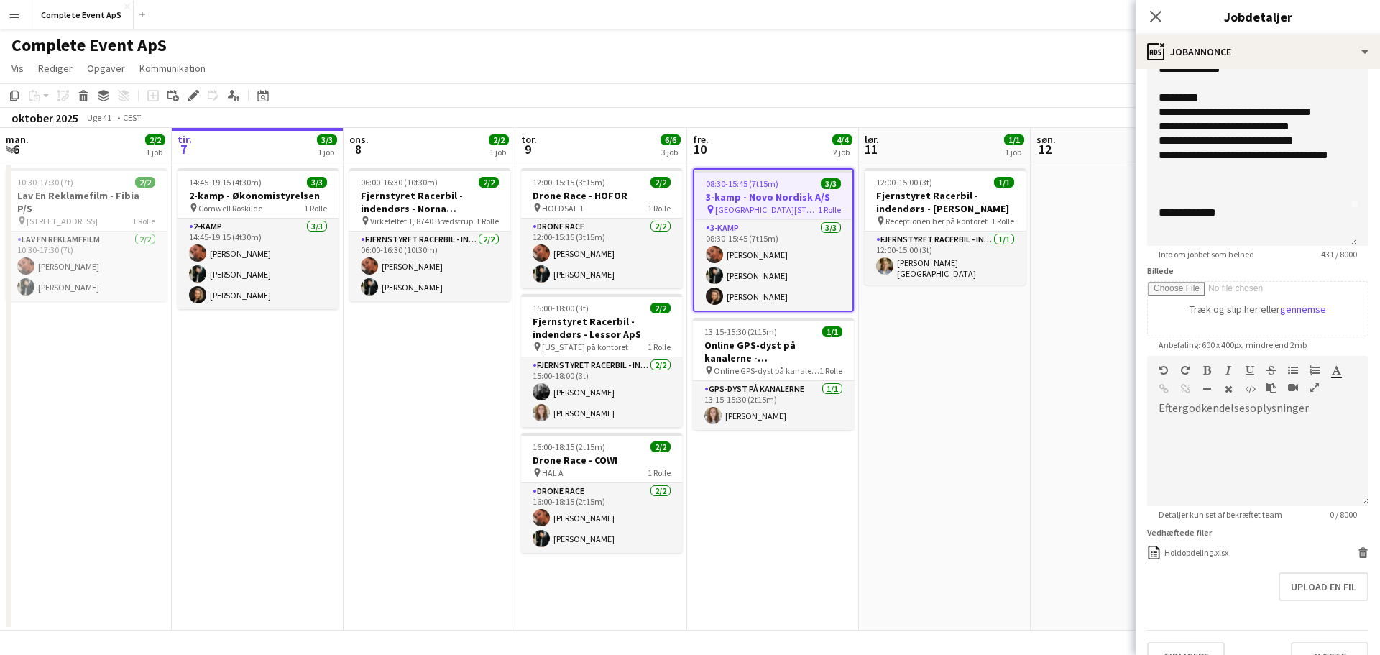
click at [1016, 411] on app-date-cell "12:00-15:00 (3t) 1/1 Fjernstyret Racerbil - indendørs - [PERSON_NAME] pin Recep…" at bounding box center [945, 396] width 172 height 468
